Goal: Check status

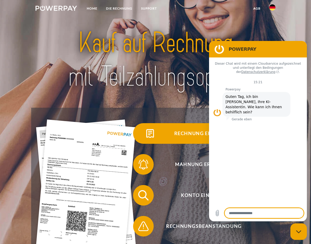
click at [190, 135] on span "Rechnung erhalten?" at bounding box center [204, 133] width 126 height 21
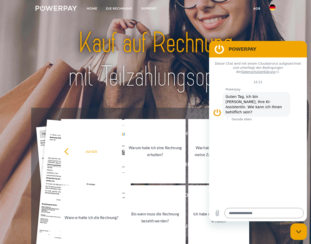
click at [298, 231] on icon "Messaging-Fenster schließen" at bounding box center [298, 231] width 5 height 3
type textarea "*"
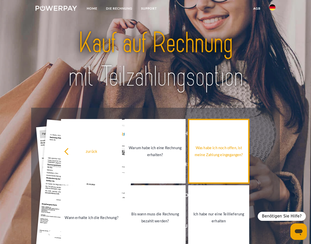
click at [214, 157] on div "Was habe ich noch offen, ist meine Zahlung eingegangen?" at bounding box center [218, 151] width 55 height 14
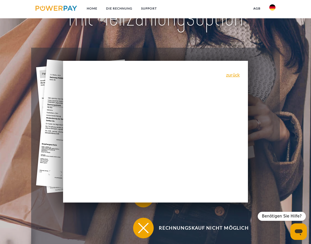
scroll to position [77, 0]
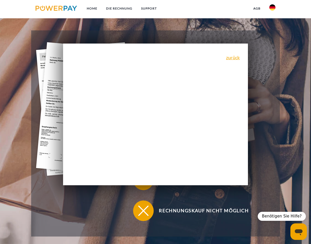
click at [239, 62] on div "zurück Warum habe ich eine Rechnung erhalten? POWERPAY ist der Rechnungsherstel…" at bounding box center [155, 115] width 185 height 142
click at [236, 60] on link "zurück" at bounding box center [233, 57] width 14 height 5
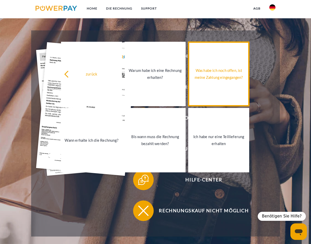
click at [223, 82] on link "Was habe ich noch offen, ist meine Zahlung eingegangen?" at bounding box center [218, 74] width 61 height 64
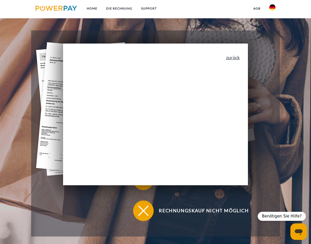
click at [237, 60] on link "zurück" at bounding box center [233, 57] width 14 height 5
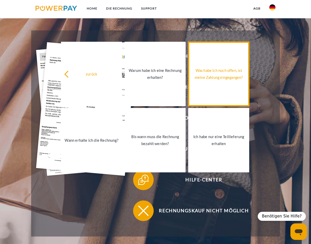
click at [227, 92] on link "Was habe ich noch offen, ist meine Zahlung eingegangen?" at bounding box center [218, 74] width 61 height 64
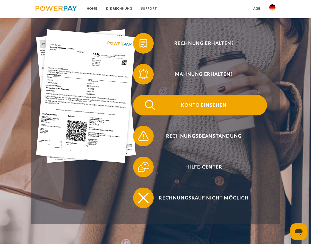
click at [212, 104] on span "Konto einsehen" at bounding box center [204, 105] width 126 height 21
